Goal: Transaction & Acquisition: Purchase product/service

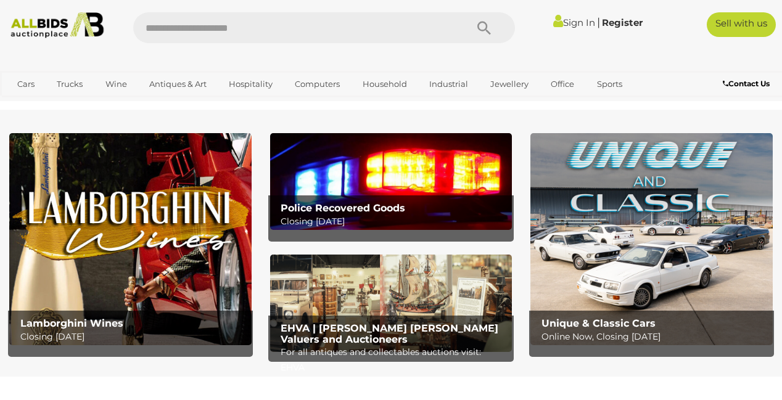
click at [494, 219] on p "Closing [DATE]" at bounding box center [394, 221] width 226 height 15
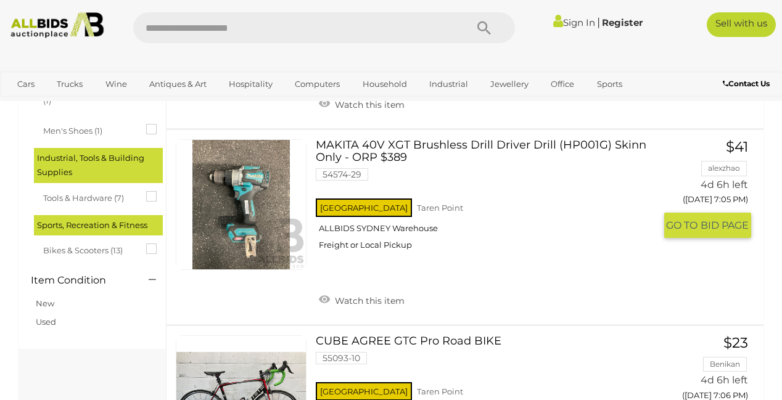
scroll to position [387, 0]
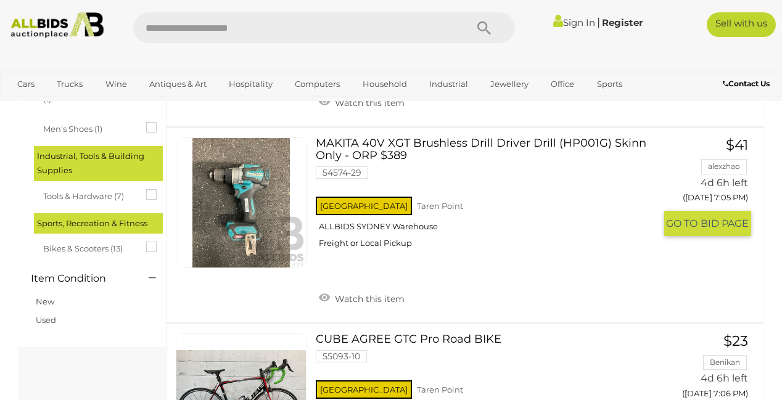
click at [243, 234] on link at bounding box center [241, 202] width 131 height 131
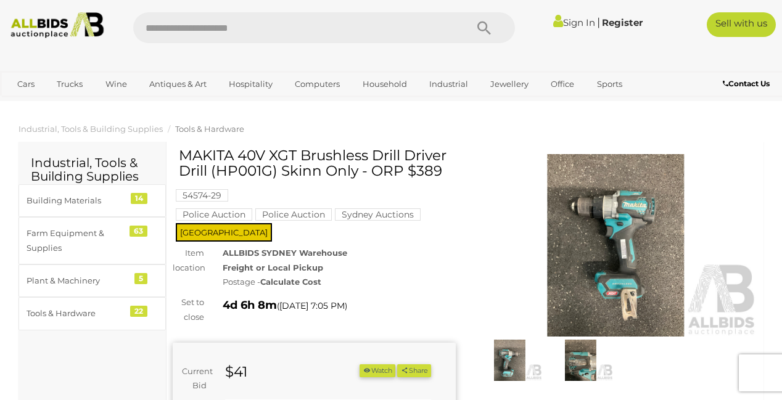
click at [628, 253] on img at bounding box center [615, 245] width 283 height 182
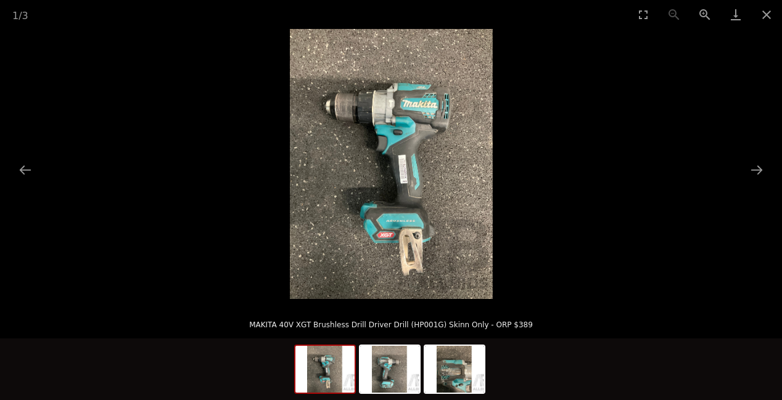
click at [392, 151] on img at bounding box center [391, 164] width 203 height 270
click at [761, 165] on button "Next slide" at bounding box center [757, 170] width 26 height 24
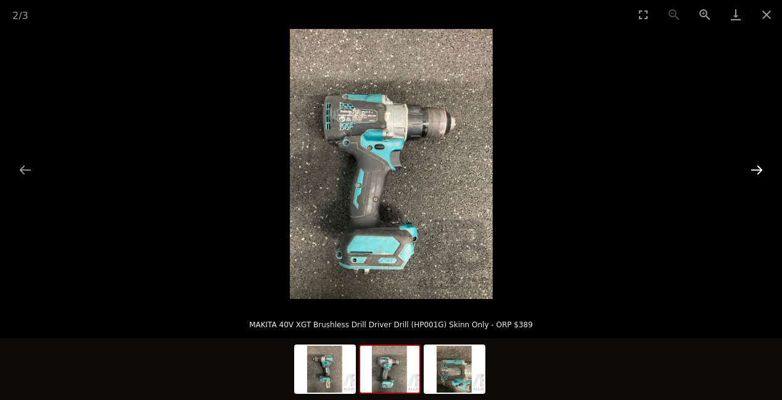
click at [761, 165] on button "Next slide" at bounding box center [757, 170] width 26 height 24
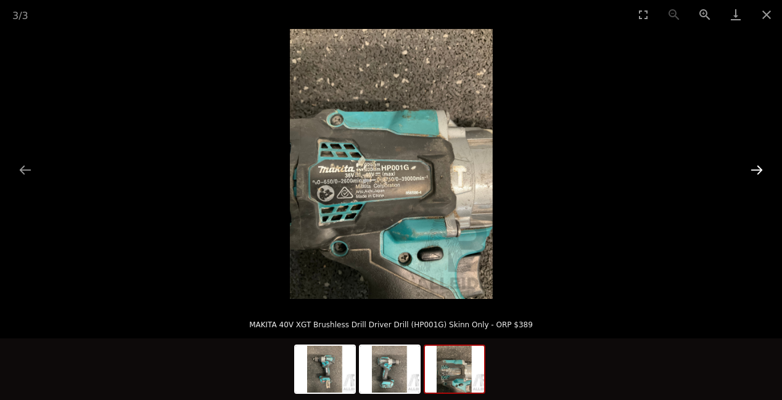
click at [761, 166] on button "Next slide" at bounding box center [757, 170] width 26 height 24
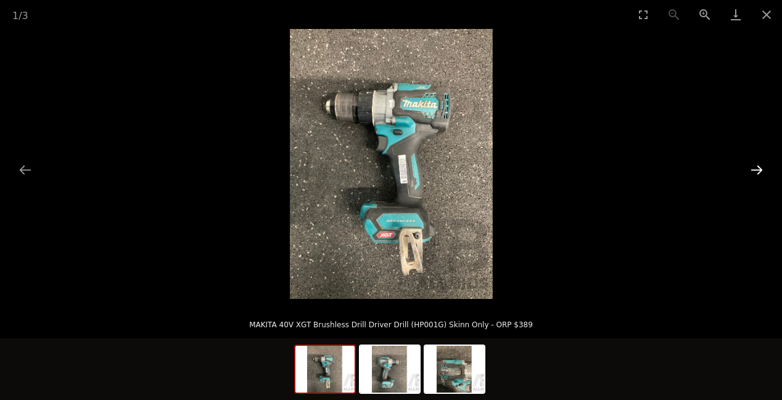
click at [761, 166] on button "Next slide" at bounding box center [757, 170] width 26 height 24
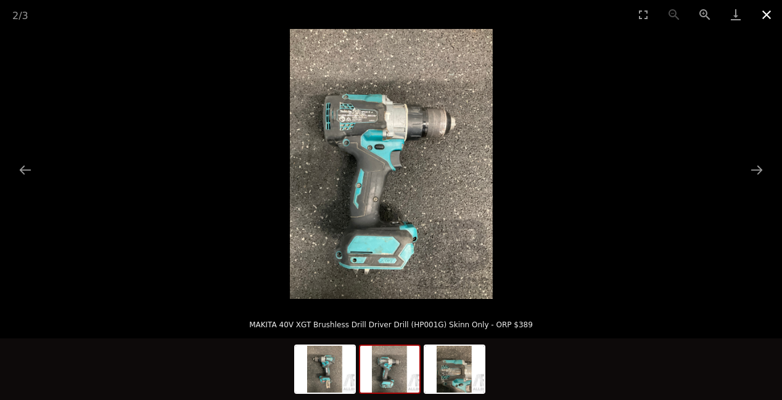
click at [765, 16] on button "Close gallery" at bounding box center [766, 14] width 31 height 29
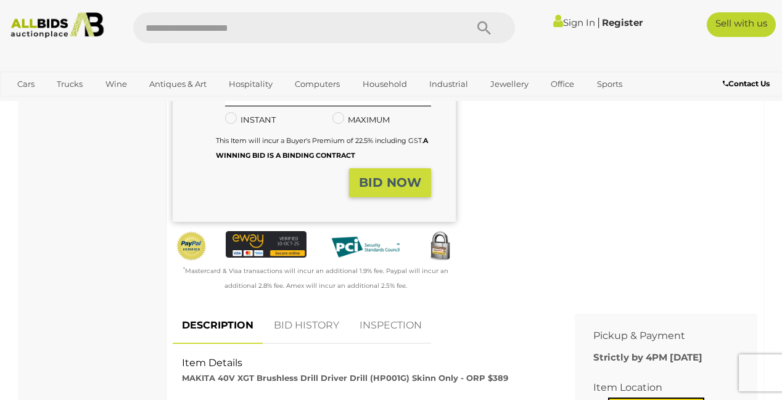
scroll to position [369, 0]
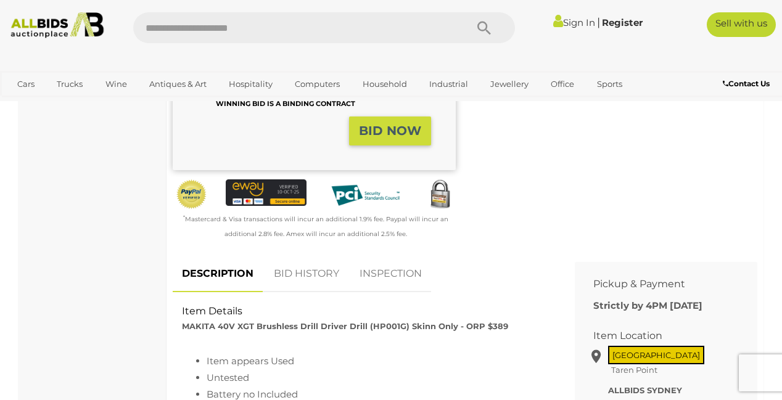
click at [401, 138] on strong "BID NOW" at bounding box center [390, 130] width 62 height 15
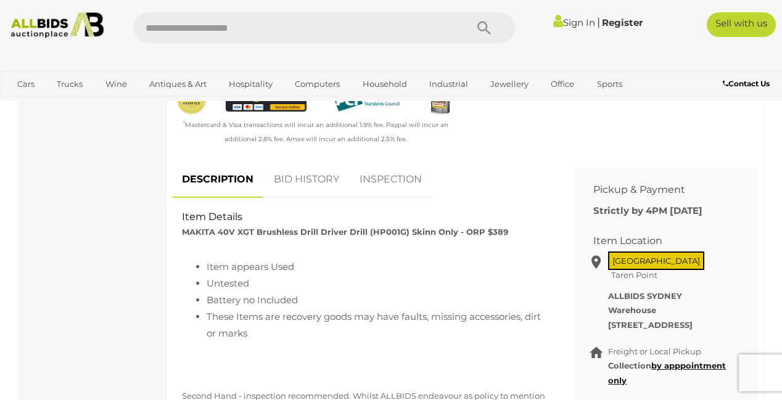
scroll to position [559, 0]
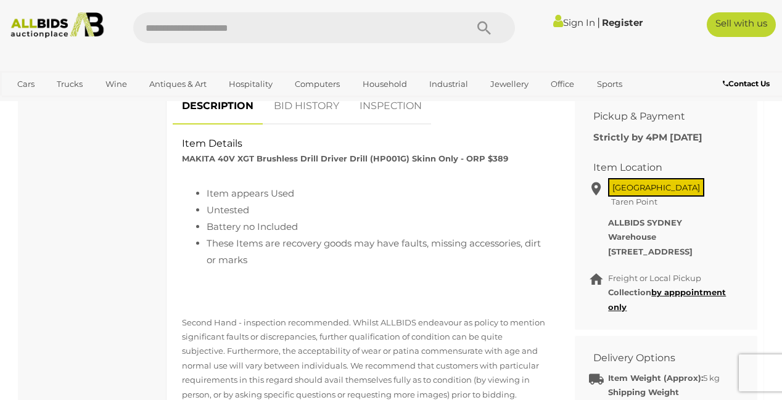
click at [296, 125] on link "BID HISTORY" at bounding box center [306, 106] width 84 height 36
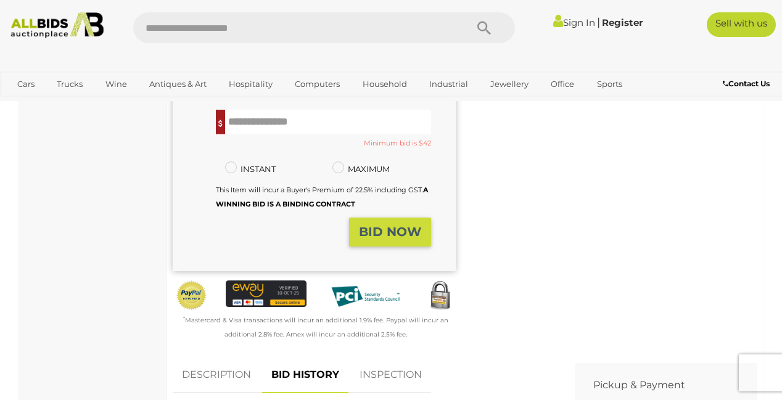
scroll to position [334, 0]
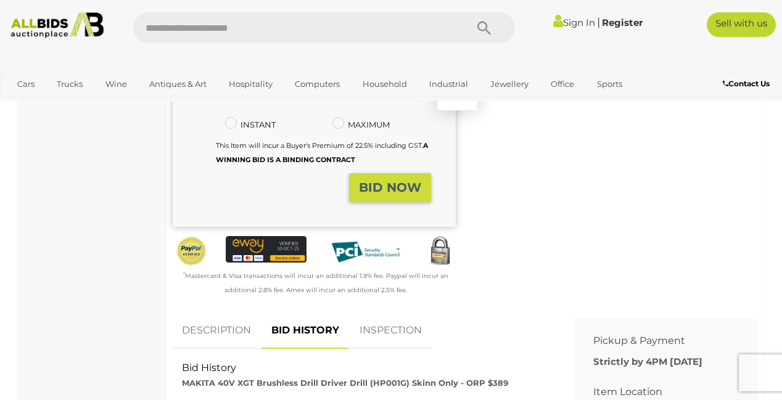
click at [253, 90] on input "text" at bounding box center [328, 77] width 206 height 25
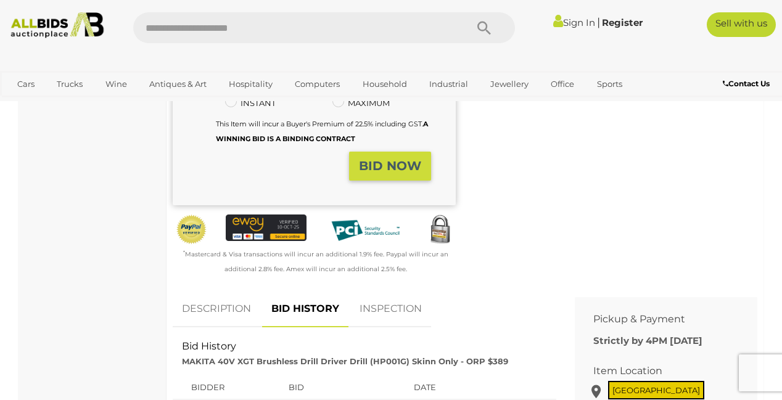
type input "**"
click at [419, 173] on strong "BID NOW" at bounding box center [390, 165] width 62 height 15
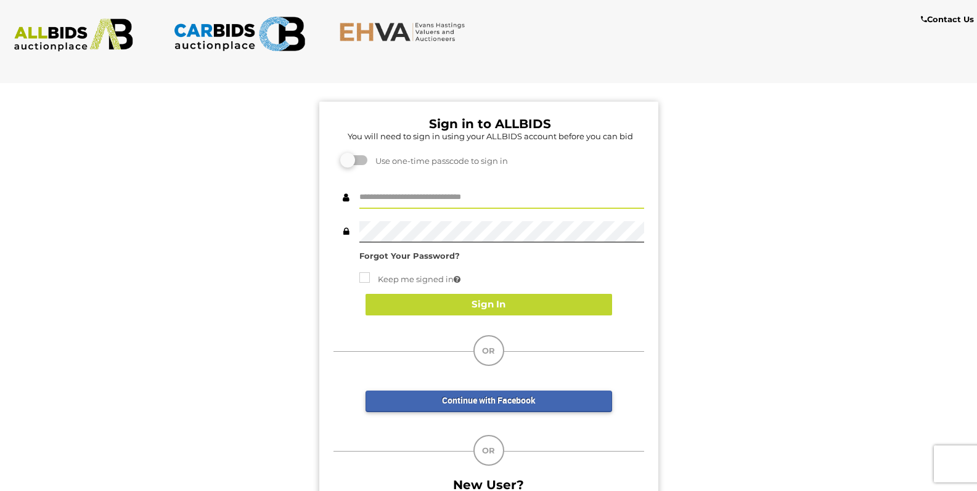
click at [389, 209] on input "text" at bounding box center [501, 198] width 285 height 22
type input "********"
click at [386, 261] on strong "Forgot Your Password?" at bounding box center [409, 256] width 100 height 10
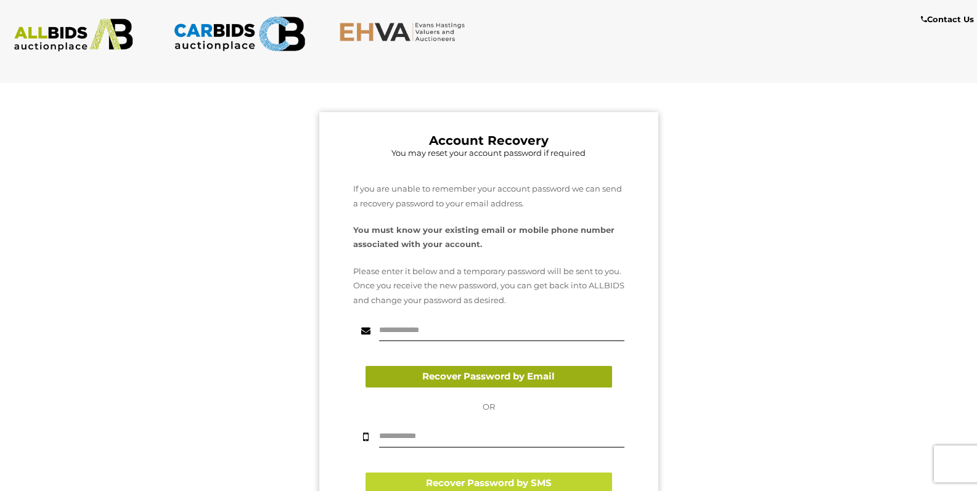
click at [482, 388] on button "Recover Password by Email" at bounding box center [489, 377] width 247 height 22
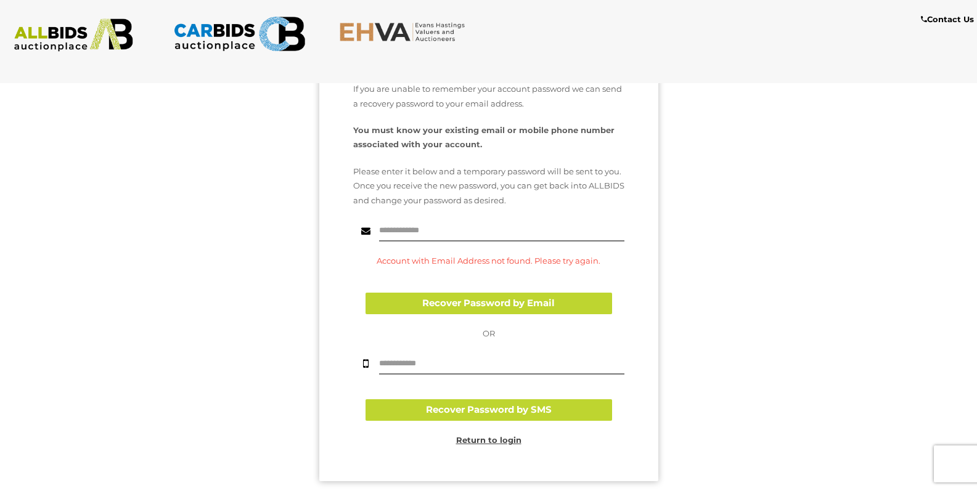
scroll to position [102, 0]
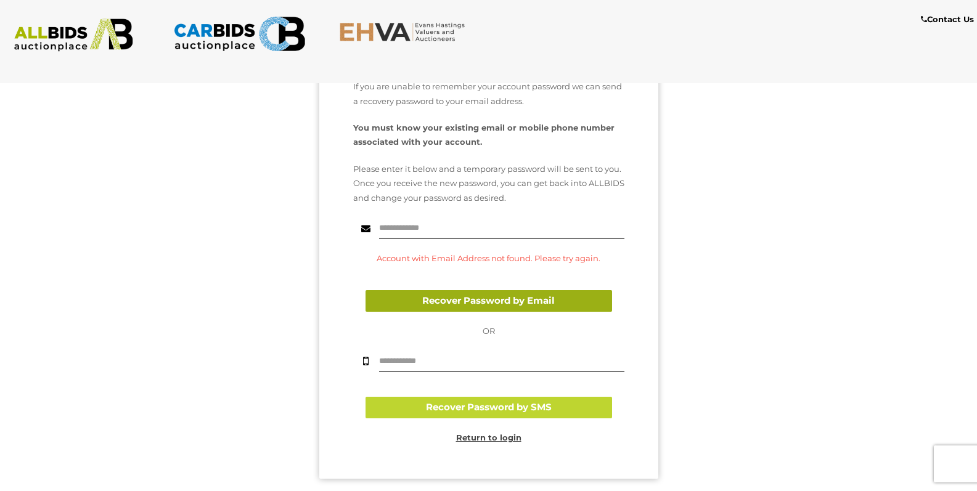
click at [498, 312] on button "Recover Password by Email" at bounding box center [489, 301] width 247 height 22
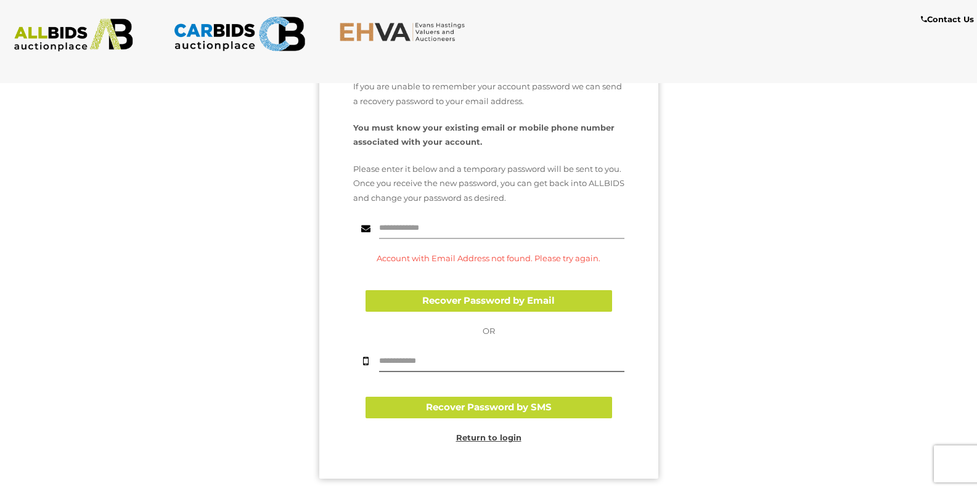
click at [400, 239] on input "text" at bounding box center [501, 229] width 245 height 22
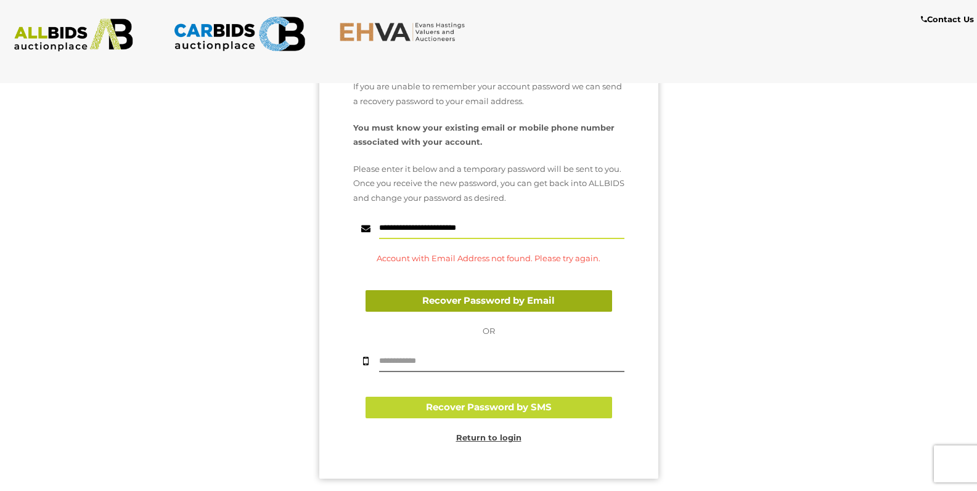
type input "**********"
click at [469, 312] on button "Recover Password by Email" at bounding box center [489, 301] width 247 height 22
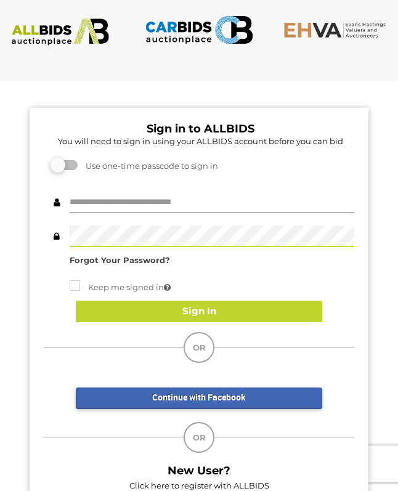
click at [81, 213] on input "text" at bounding box center [212, 203] width 285 height 22
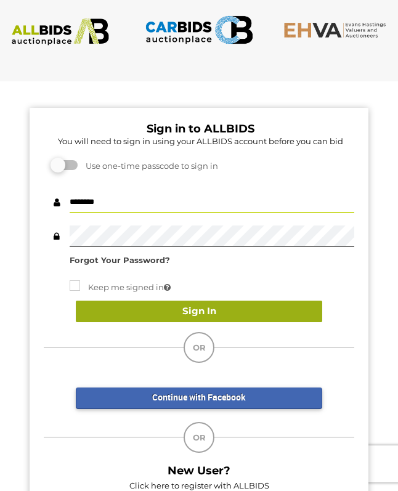
type input "********"
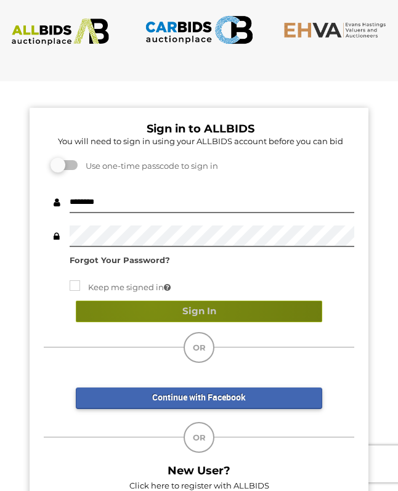
click at [151, 322] on button "Sign In" at bounding box center [199, 312] width 247 height 22
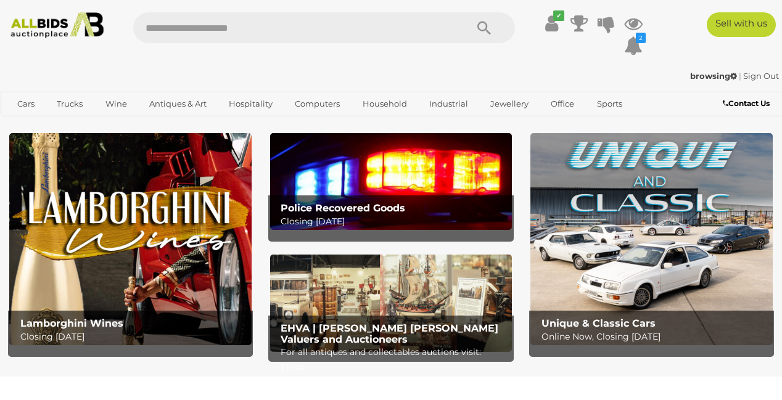
click at [371, 202] on div "Police Recovered Goods Closing Tuesday 14th October" at bounding box center [393, 215] width 239 height 40
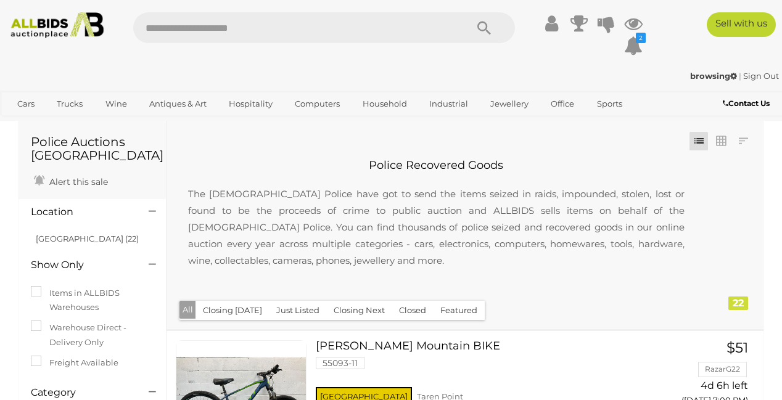
scroll to position [471, 0]
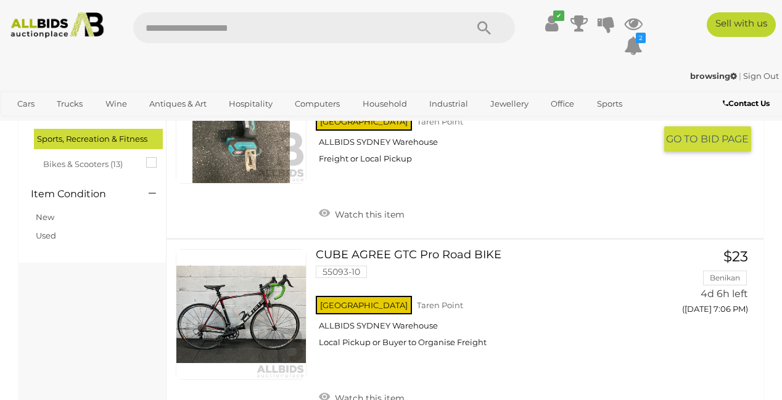
click at [264, 137] on link at bounding box center [241, 118] width 131 height 131
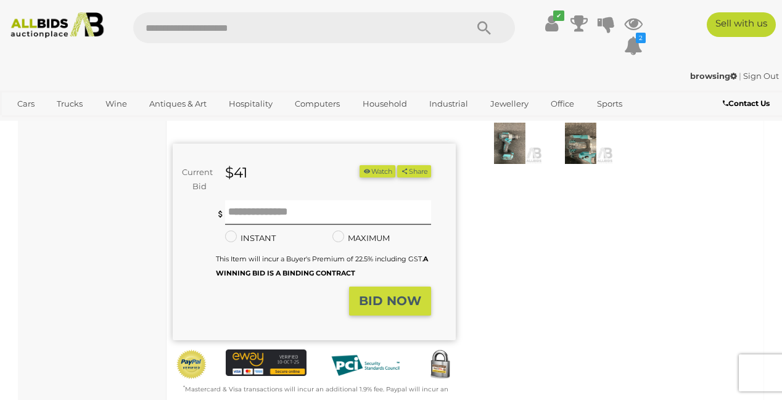
scroll to position [245, 0]
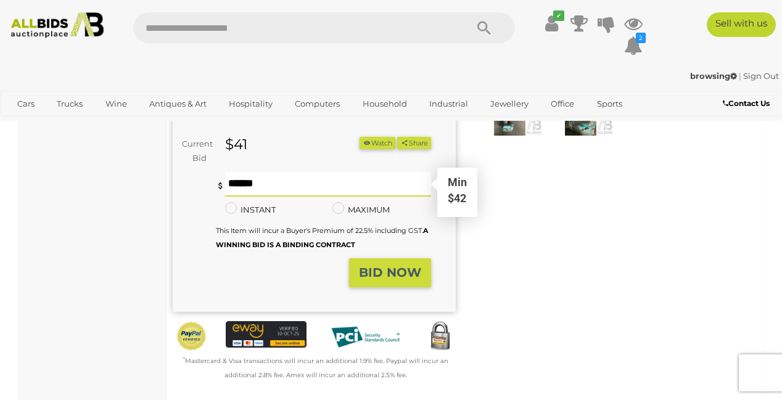
click at [249, 197] on input "text" at bounding box center [328, 184] width 206 height 25
type input "**"
click at [379, 280] on strong "BID NOW" at bounding box center [390, 272] width 62 height 15
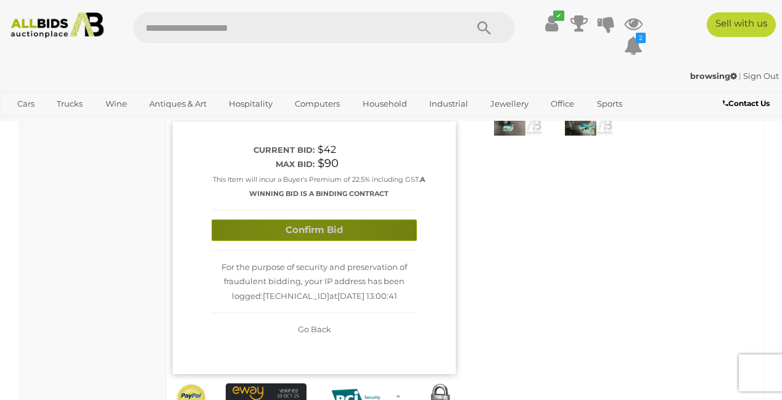
click at [300, 241] on button "Confirm Bid" at bounding box center [313, 230] width 205 height 22
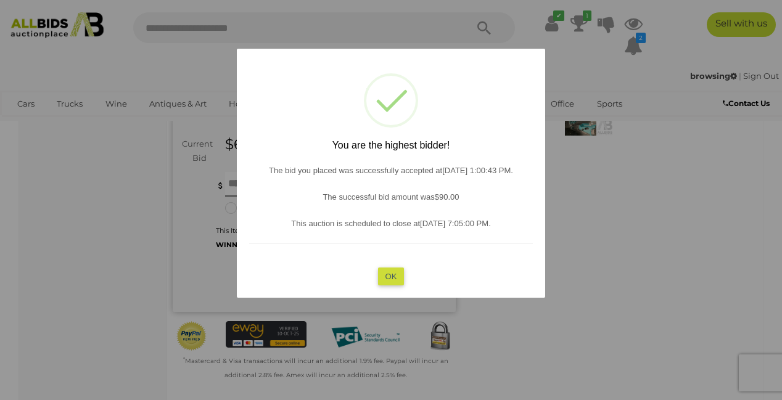
click at [388, 285] on button "OK" at bounding box center [391, 276] width 27 height 18
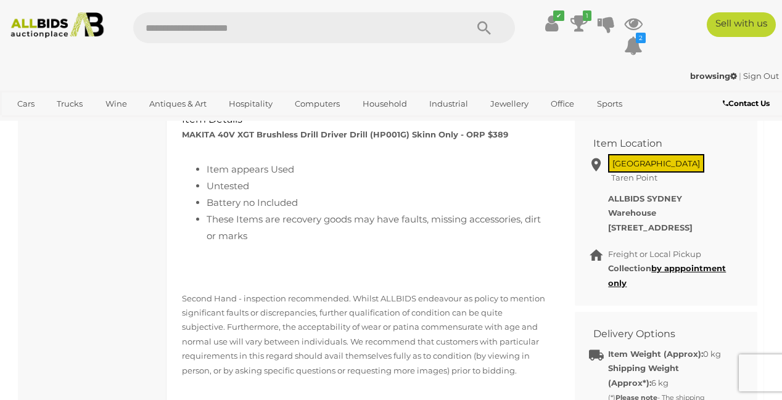
scroll to position [581, 0]
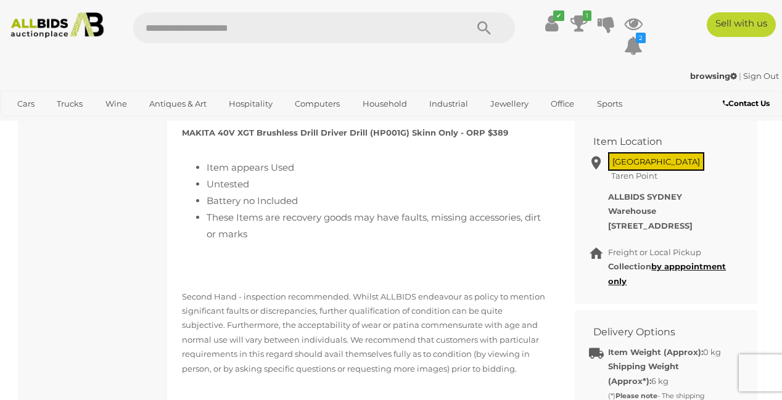
click at [300, 99] on link "BID HISTORY" at bounding box center [306, 80] width 84 height 36
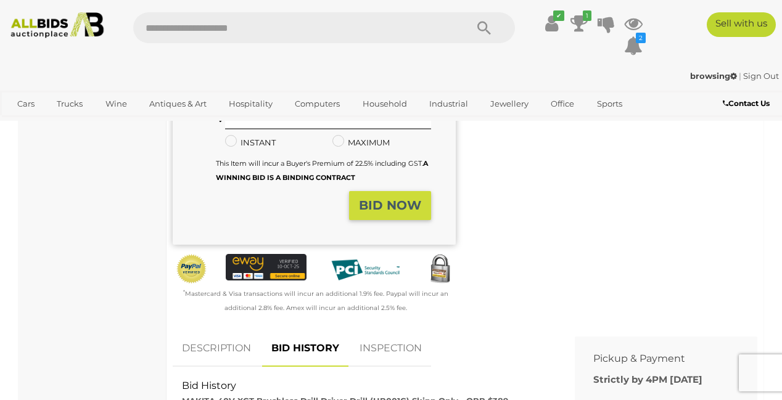
scroll to position [312, 0]
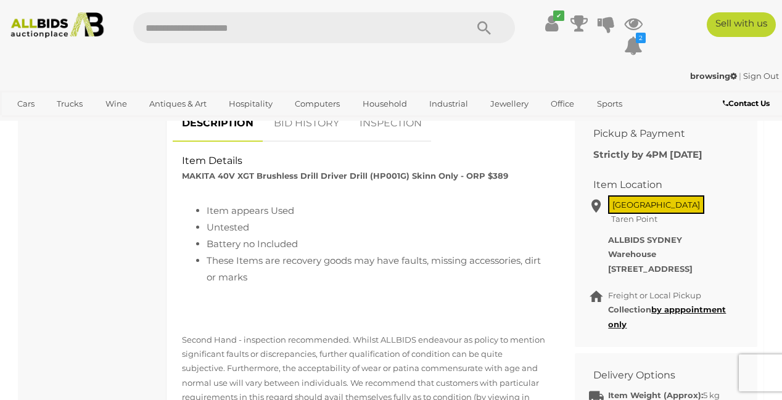
scroll to position [57, 0]
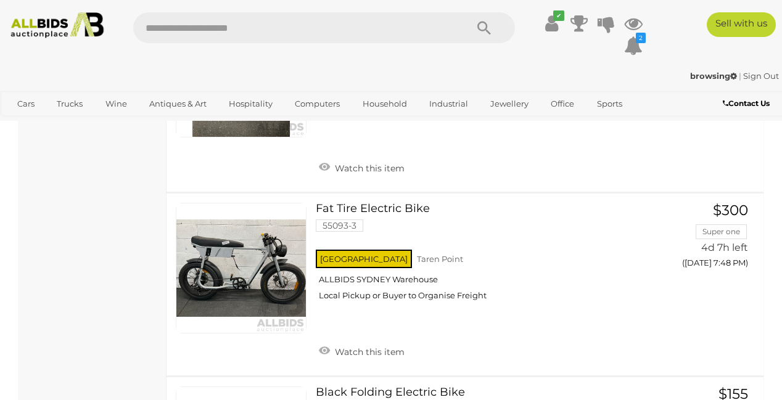
scroll to position [2327, 0]
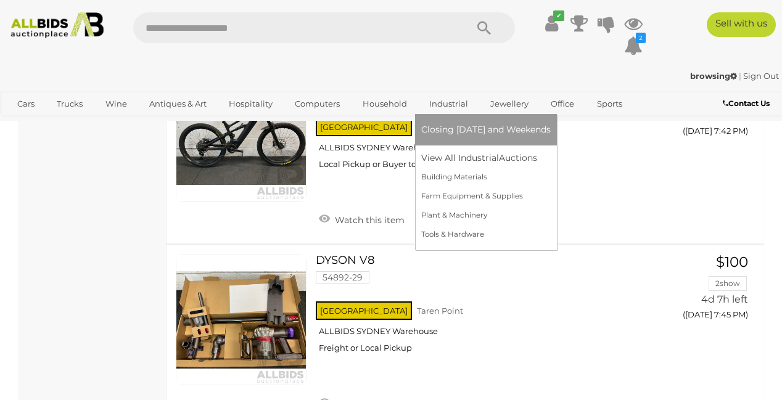
click at [476, 102] on link "Industrial" at bounding box center [448, 104] width 55 height 20
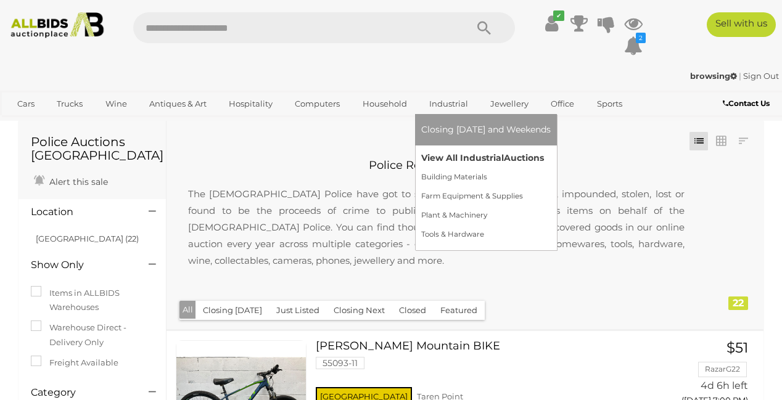
click at [505, 158] on link "View All Industrial Auctions" at bounding box center [485, 158] width 129 height 19
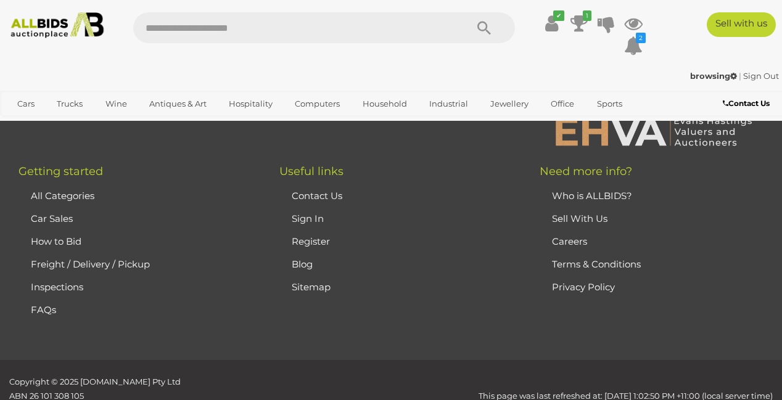
scroll to position [9432, 0]
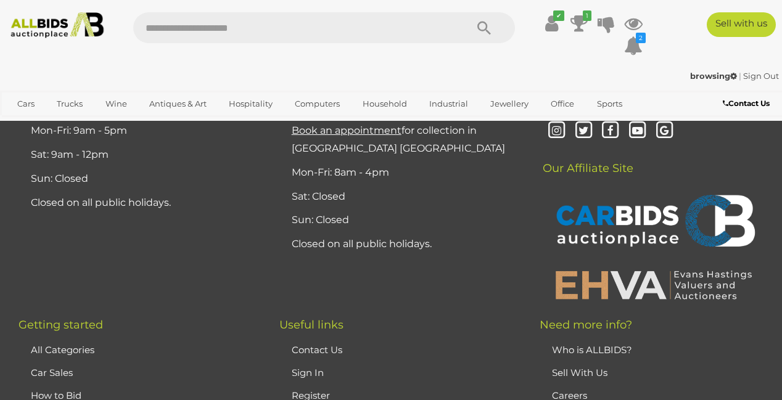
scroll to position [8591, 0]
